Goal: Information Seeking & Learning: Learn about a topic

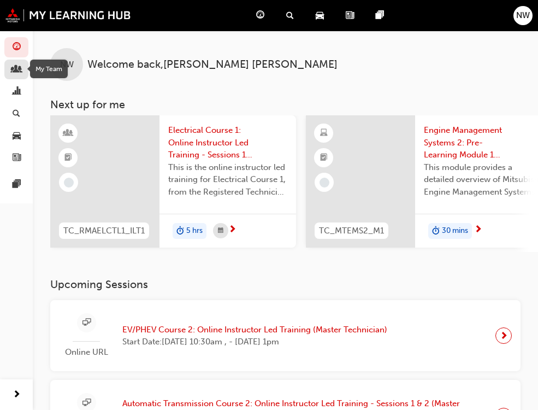
click at [15, 69] on span "people-icon" at bounding box center [17, 70] width 8 height 10
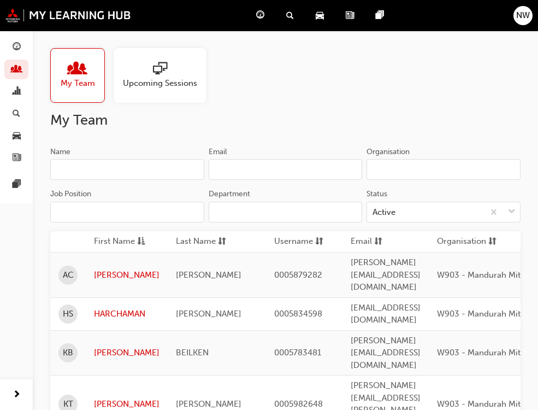
click at [155, 66] on span "sessionType_ONLINE_URL-icon" at bounding box center [160, 69] width 14 height 15
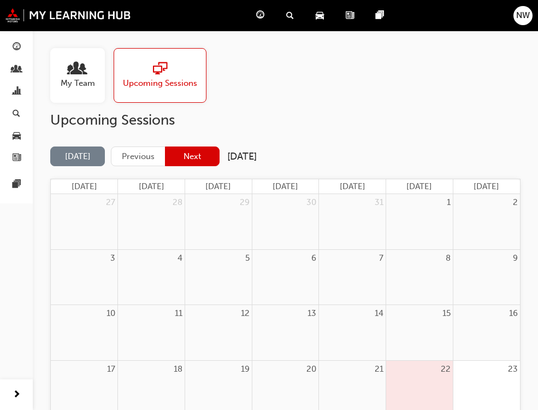
click at [183, 150] on button "Next" at bounding box center [192, 156] width 55 height 20
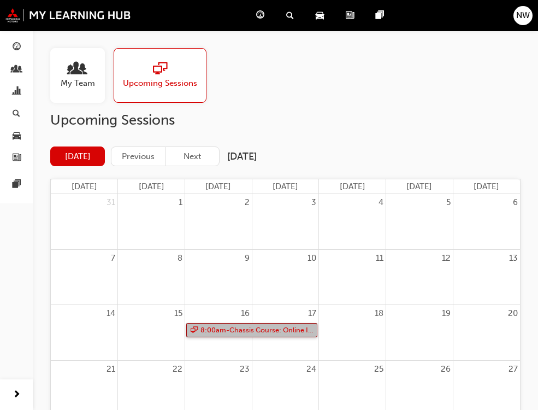
click at [268, 332] on link "8:00am - Chassis Course: Online Instructor Led Training - Sessions 1 & 2 (Regis…" at bounding box center [251, 330] width 131 height 15
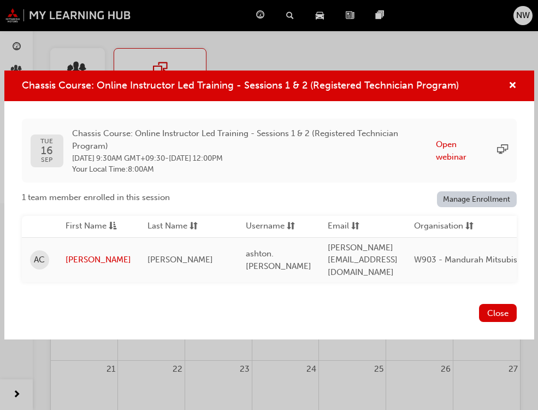
click at [517, 85] on div "Chassis Course: Online Instructor Led Training - Sessions 1 & 2 (Registered Tec…" at bounding box center [269, 85] width 530 height 31
click at [512, 90] on span "cross-icon" at bounding box center [513, 86] width 8 height 10
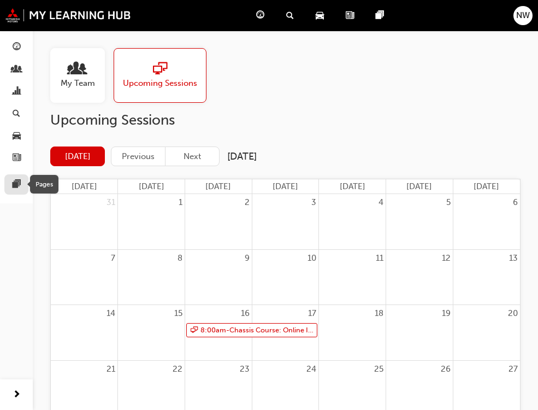
click at [18, 180] on span "pages-icon" at bounding box center [17, 185] width 8 height 10
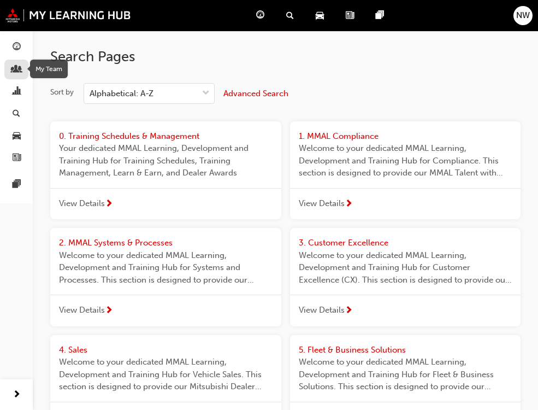
click at [17, 67] on span "people-icon" at bounding box center [17, 70] width 8 height 10
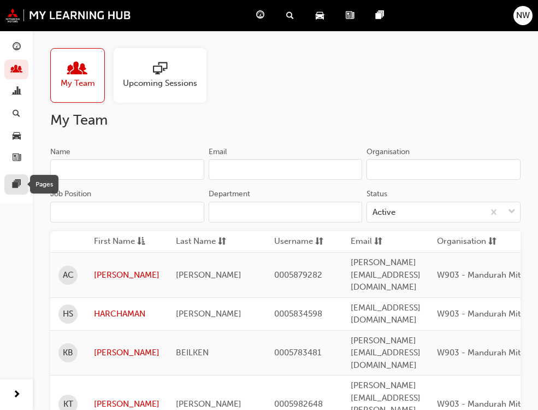
click at [17, 181] on span "pages-icon" at bounding box center [17, 185] width 8 height 10
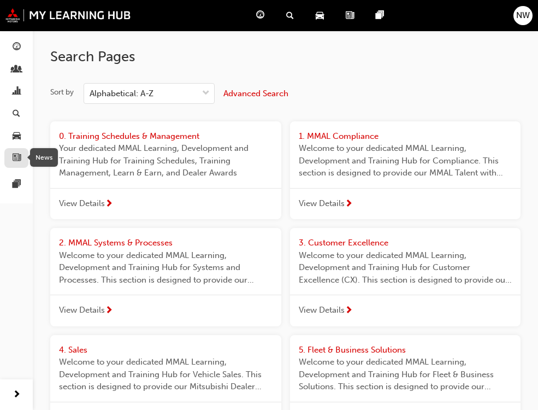
click at [17, 154] on span "news-icon" at bounding box center [17, 159] width 8 height 10
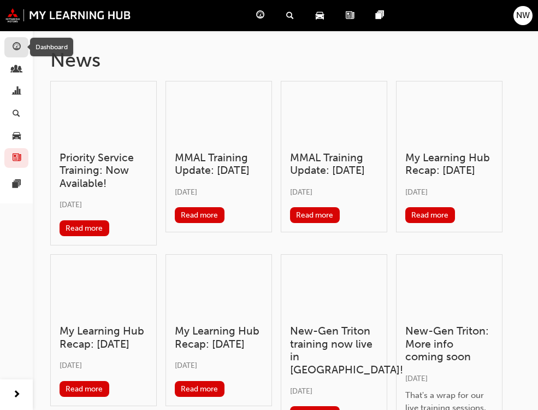
click at [14, 43] on span "guage-icon" at bounding box center [17, 48] width 8 height 10
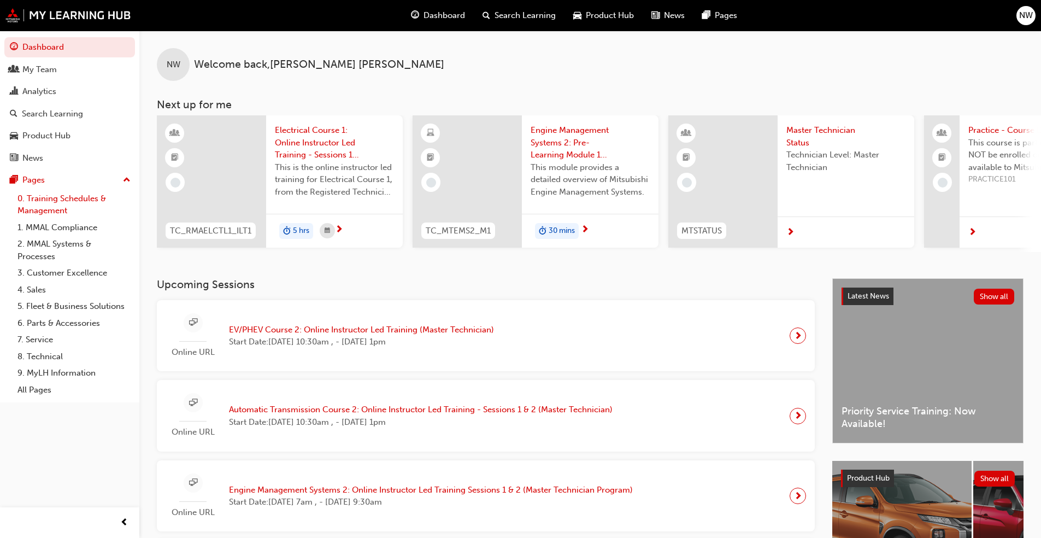
click at [76, 202] on link "0. Training Schedules & Management" at bounding box center [74, 204] width 122 height 29
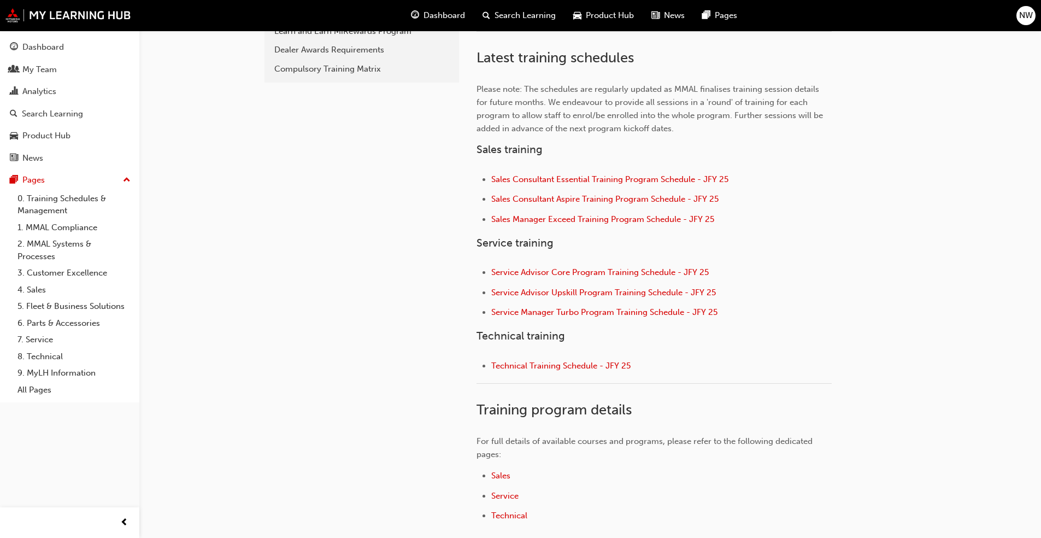
scroll to position [382, 0]
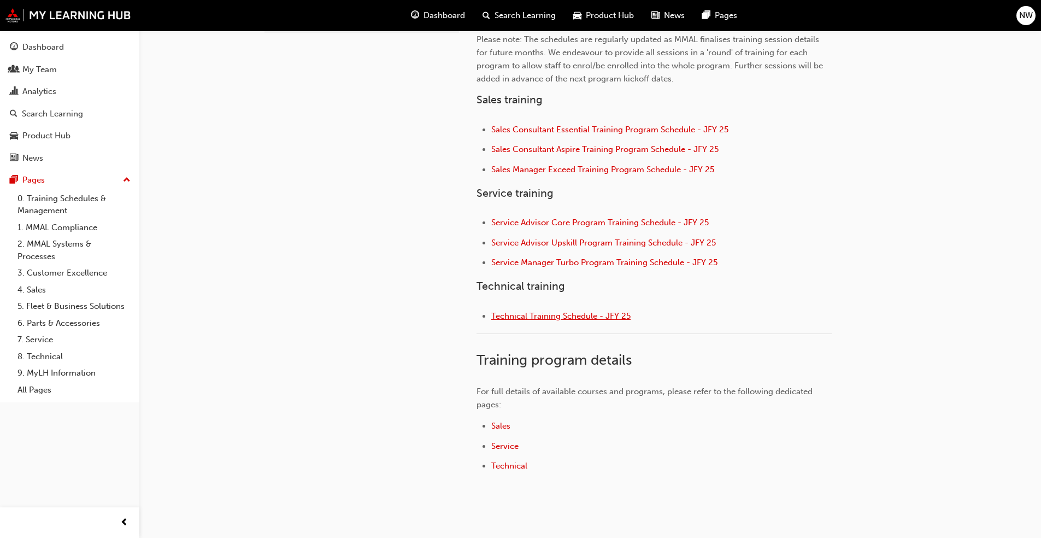
click at [532, 313] on span "Technical Training Schedule - JFY 25" at bounding box center [560, 316] width 139 height 10
